Goal: Information Seeking & Learning: Understand process/instructions

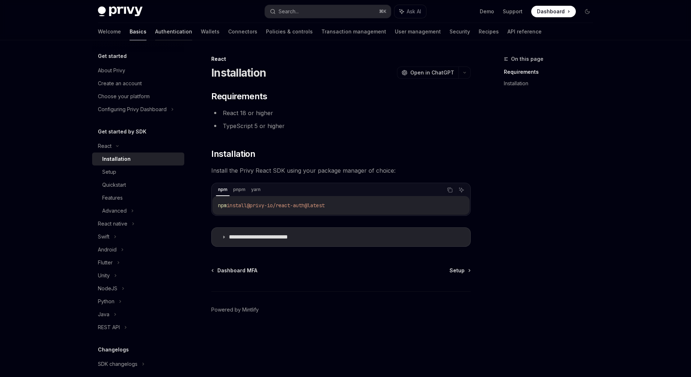
click at [155, 31] on link "Authentication" at bounding box center [173, 31] width 37 height 17
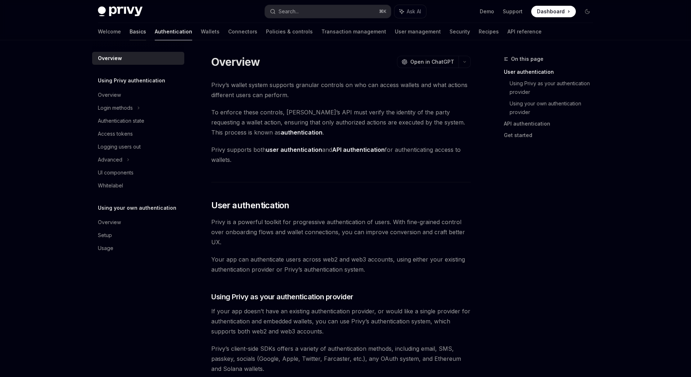
click at [130, 34] on link "Basics" at bounding box center [138, 31] width 17 height 17
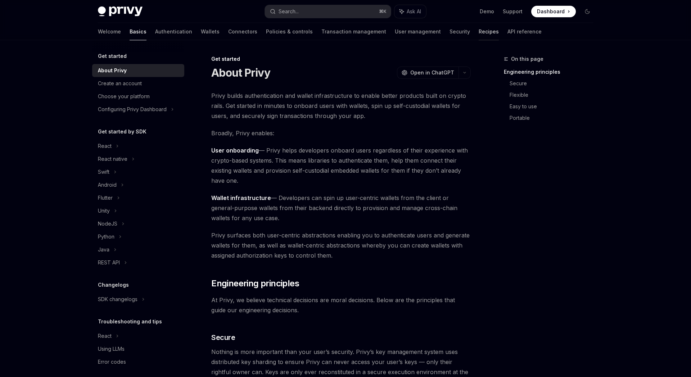
click at [479, 36] on link "Recipes" at bounding box center [489, 31] width 20 height 17
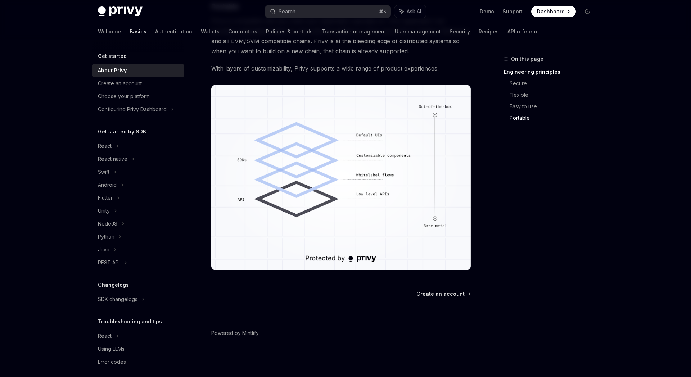
click at [122, 14] on img at bounding box center [120, 11] width 45 height 10
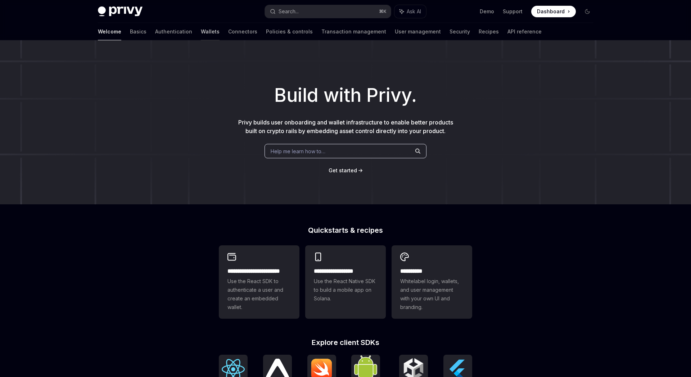
click at [201, 31] on link "Wallets" at bounding box center [210, 31] width 19 height 17
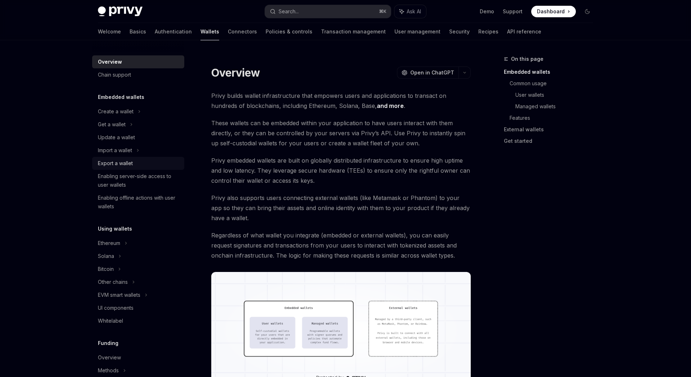
click at [114, 166] on div "Export a wallet" at bounding box center [115, 163] width 35 height 9
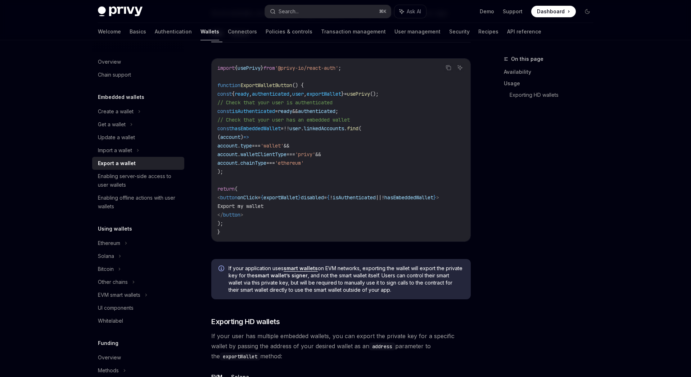
scroll to position [556, 0]
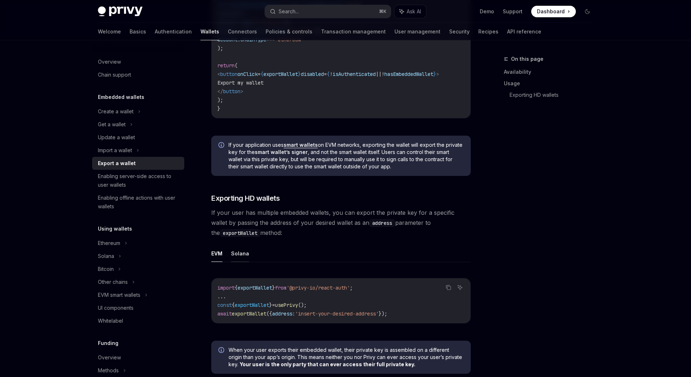
click at [237, 261] on button "Solana" at bounding box center [240, 253] width 18 height 17
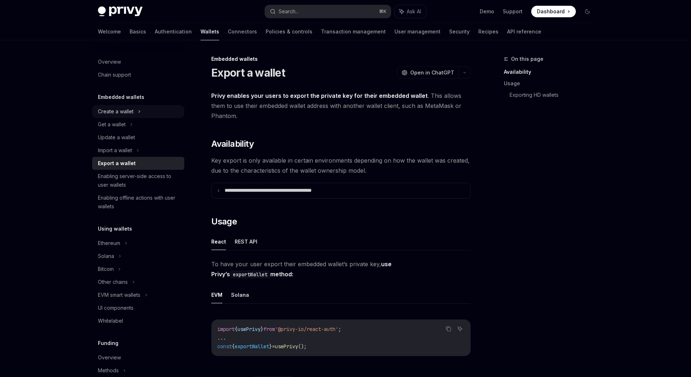
click at [119, 112] on div "Create a wallet" at bounding box center [116, 111] width 36 height 9
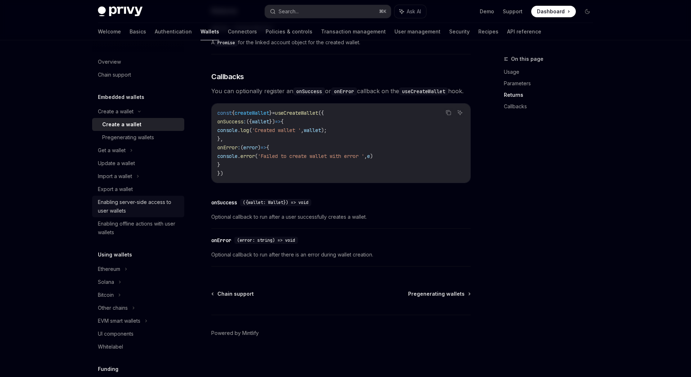
click at [136, 206] on div "Enabling server-side access to user wallets" at bounding box center [139, 206] width 82 height 17
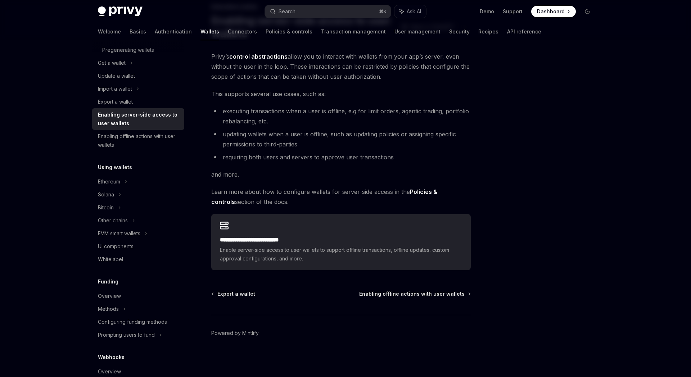
scroll to position [125, 0]
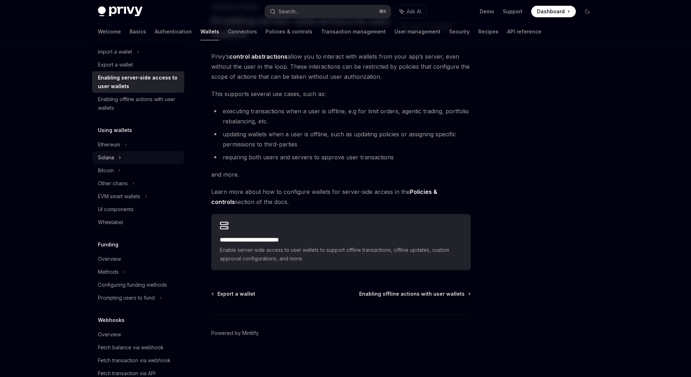
click at [114, 32] on div "Solana" at bounding box center [138, 25] width 92 height 13
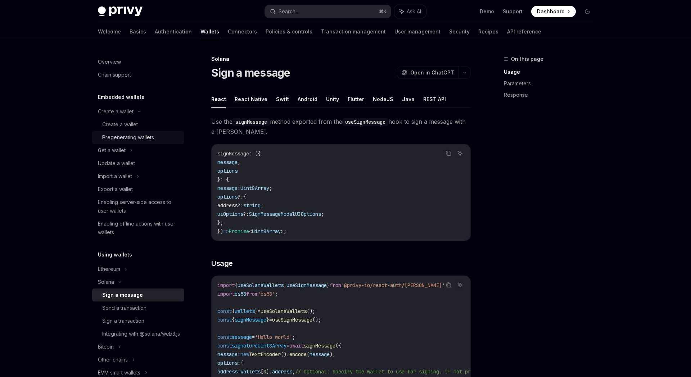
click at [132, 141] on div "Pregenerating wallets" at bounding box center [128, 137] width 52 height 9
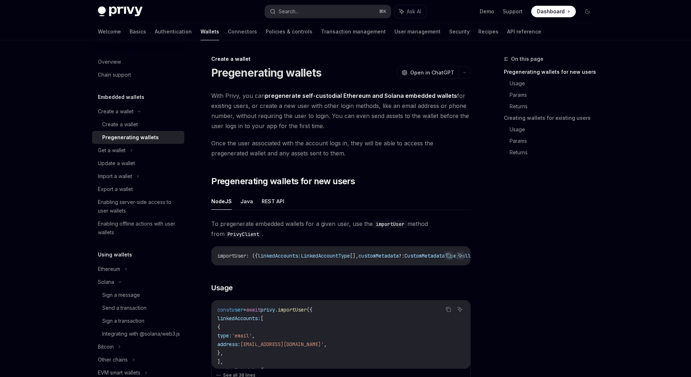
scroll to position [124, 0]
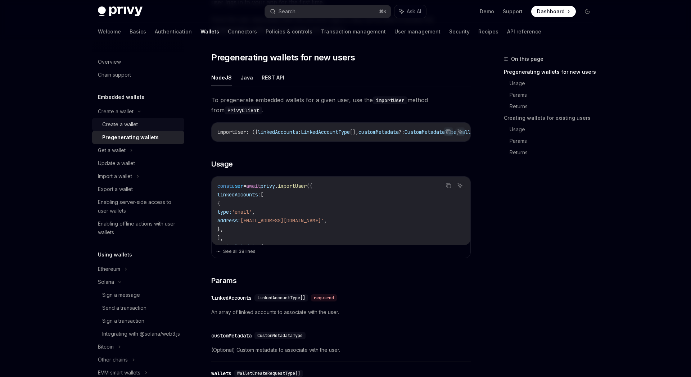
click at [126, 125] on div "Create a wallet" at bounding box center [120, 124] width 36 height 9
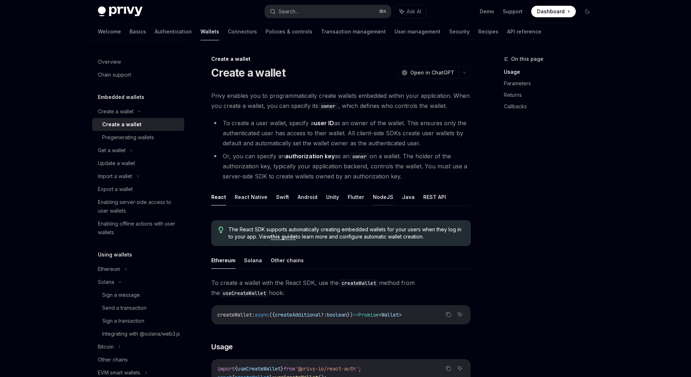
click at [373, 195] on button "NodeJS" at bounding box center [383, 197] width 21 height 17
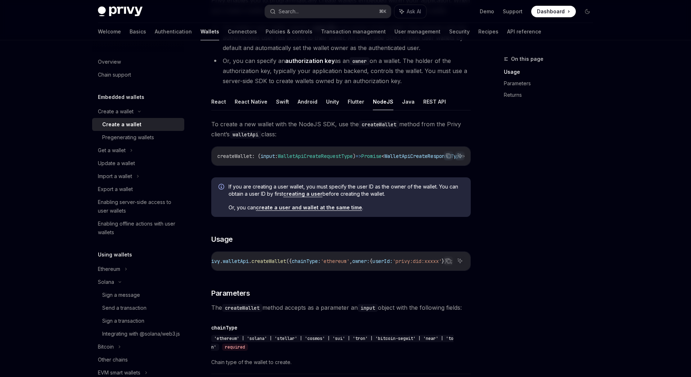
scroll to position [0, 154]
click at [126, 190] on div "Export a wallet" at bounding box center [115, 189] width 35 height 9
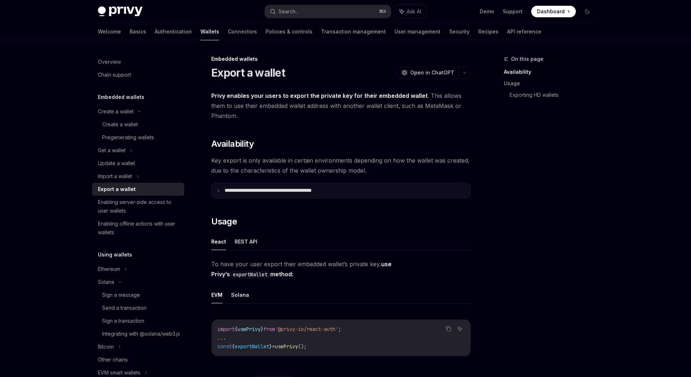
click at [217, 189] on icon at bounding box center [219, 191] width 4 height 4
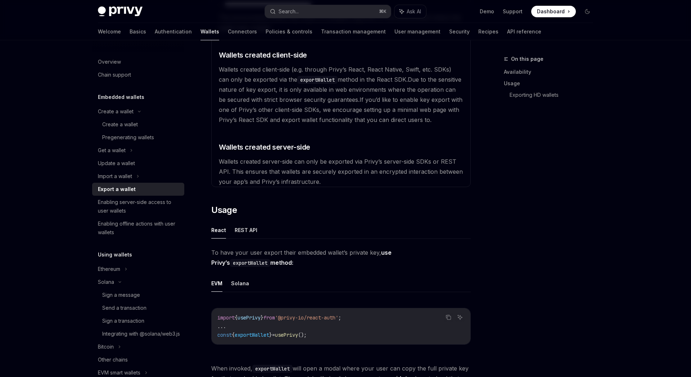
scroll to position [223, 0]
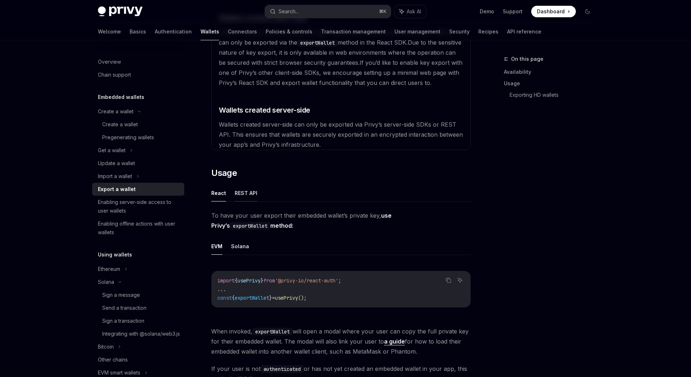
click at [239, 193] on button "REST API" at bounding box center [246, 193] width 23 height 17
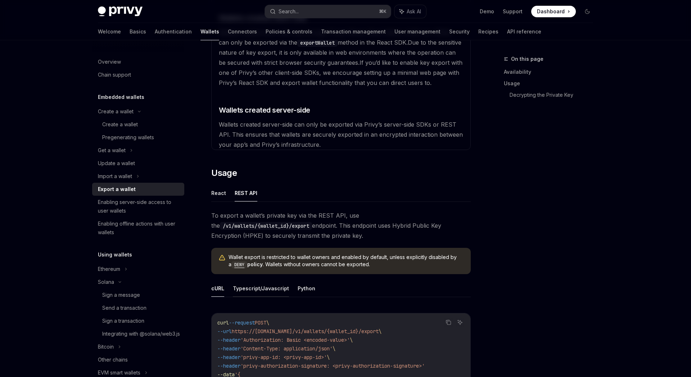
click at [268, 290] on button "Typescript/Javascript" at bounding box center [261, 288] width 56 height 17
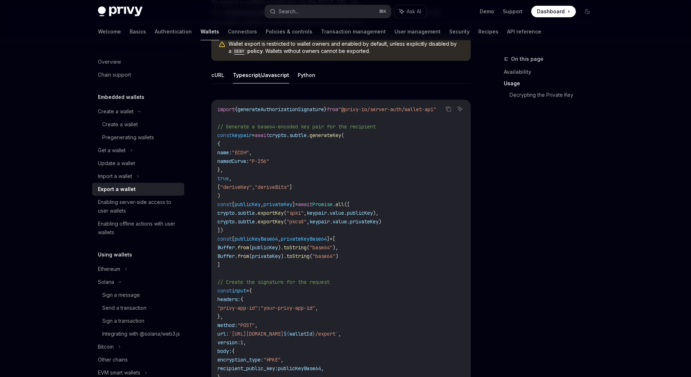
scroll to position [348, 0]
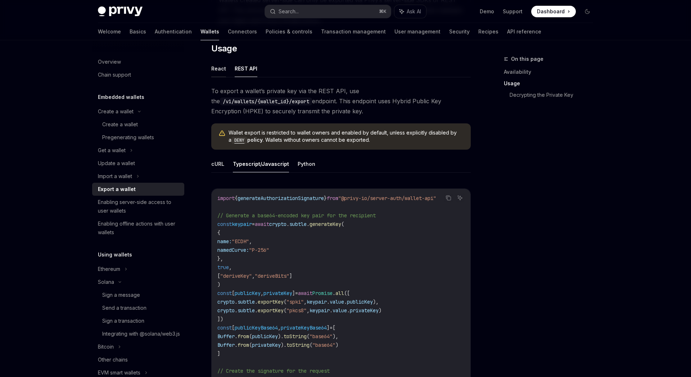
click at [220, 68] on button "React" at bounding box center [218, 68] width 15 height 17
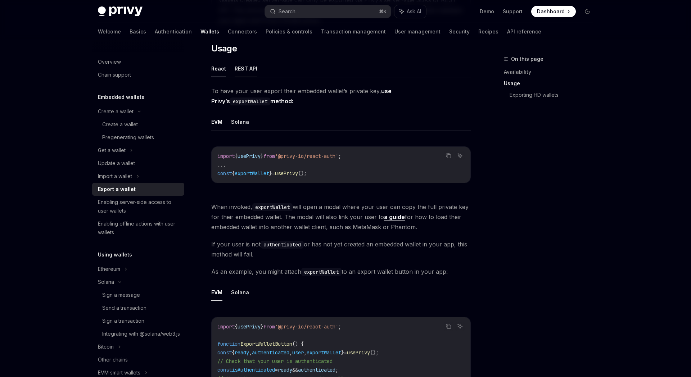
click at [253, 69] on button "REST API" at bounding box center [246, 68] width 23 height 17
type textarea "*"
